Goal: Navigation & Orientation: Understand site structure

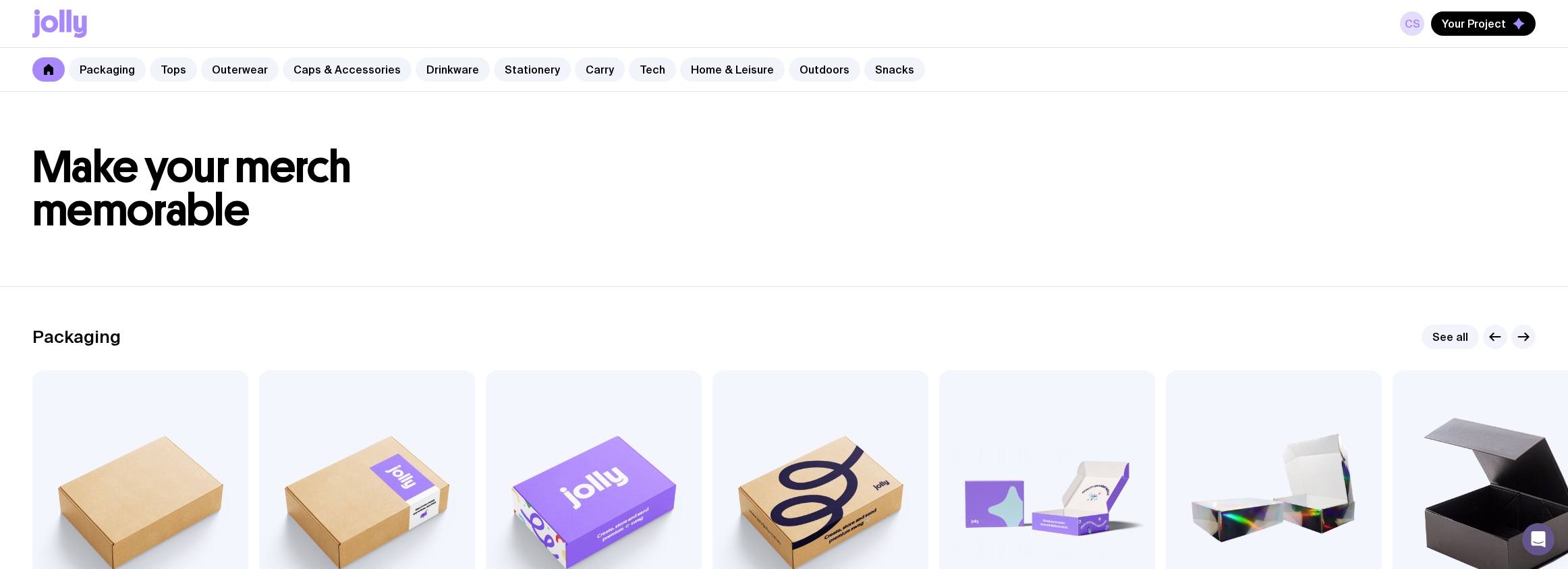
click at [1402, 22] on div "CS Your Project" at bounding box center [784, 24] width 1504 height 47
click at [1411, 21] on link "CS" at bounding box center [1412, 24] width 24 height 24
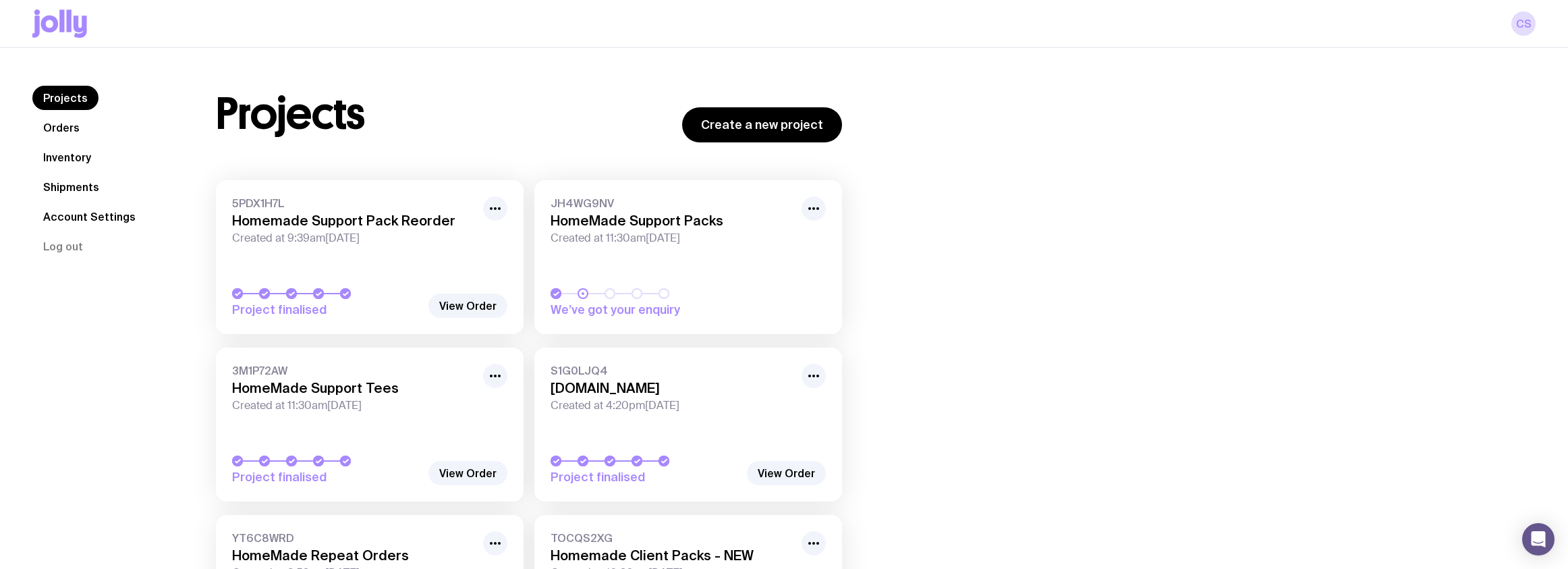
click at [69, 134] on link "Orders" at bounding box center [62, 128] width 58 height 24
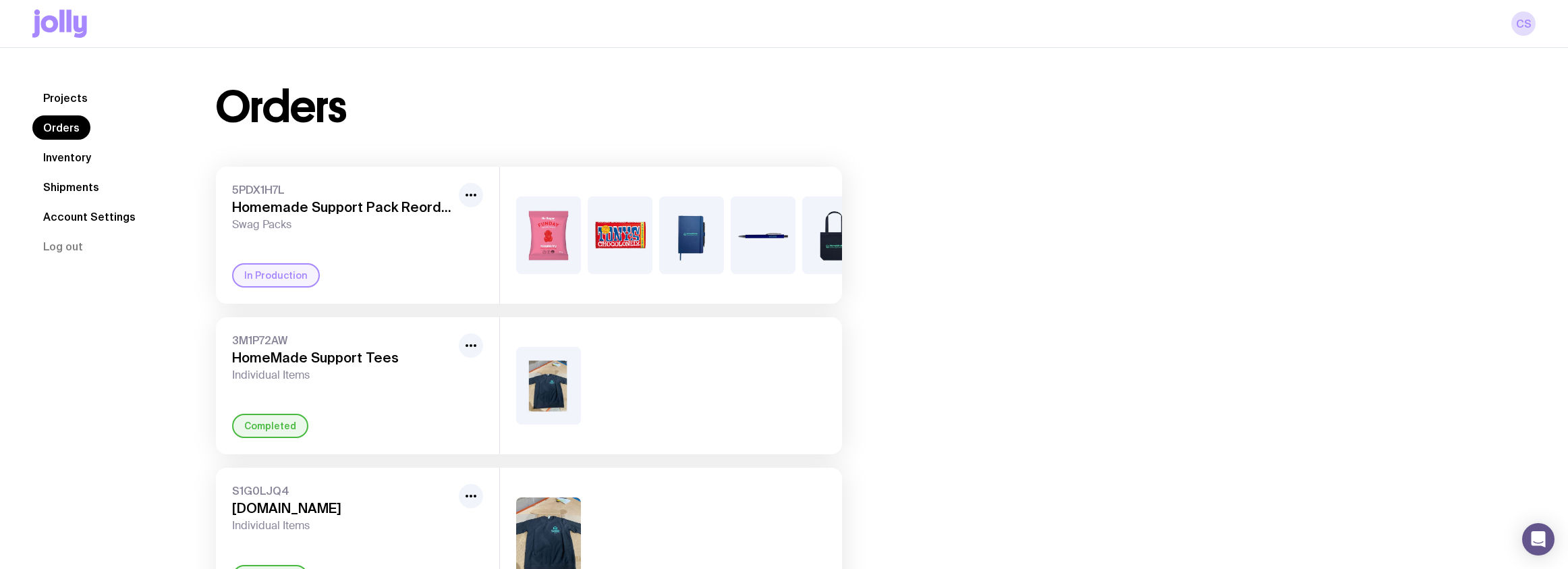
click at [72, 158] on link "Inventory" at bounding box center [67, 156] width 70 height 24
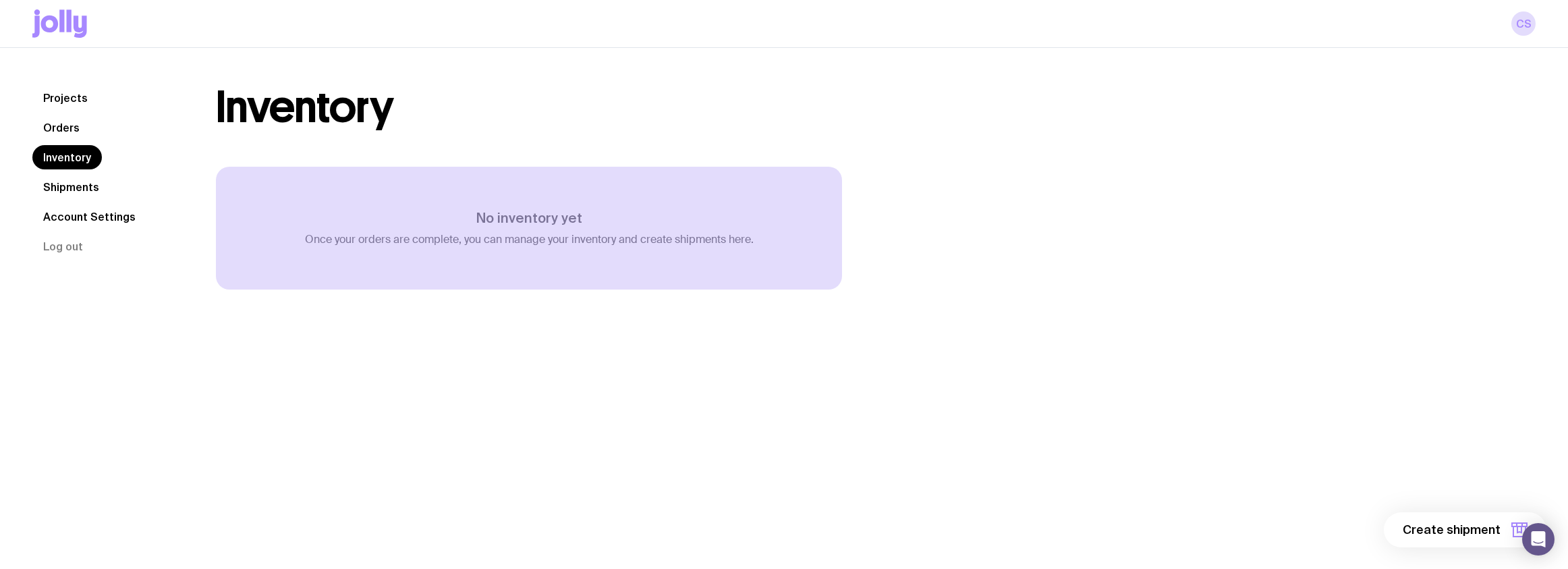
click at [71, 130] on link "Orders" at bounding box center [62, 128] width 58 height 24
